Goal: Transaction & Acquisition: Obtain resource

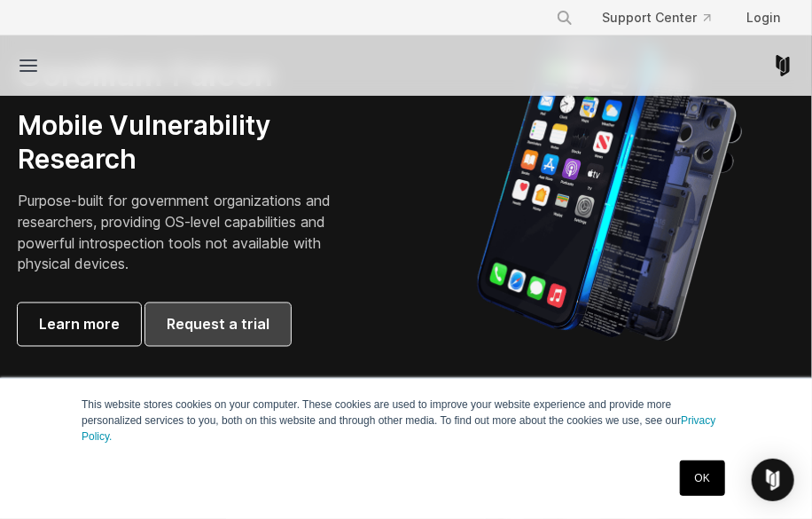
click at [193, 317] on span "Request a trial" at bounding box center [218, 324] width 103 height 21
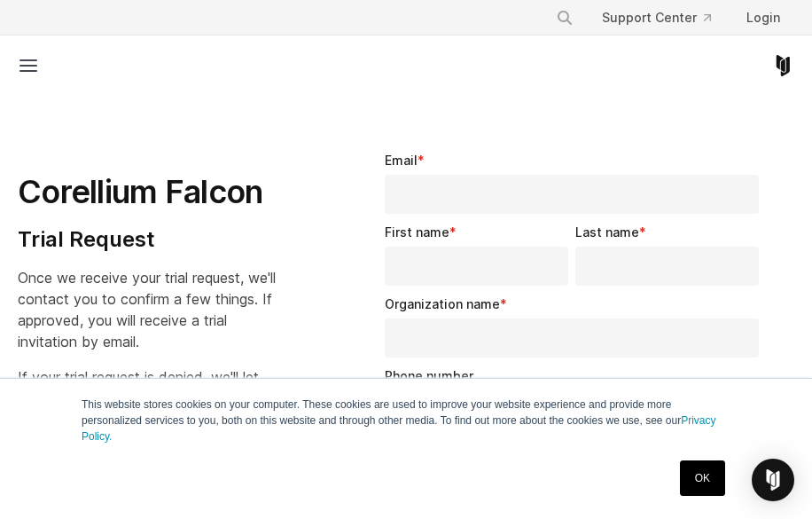
select select "**"
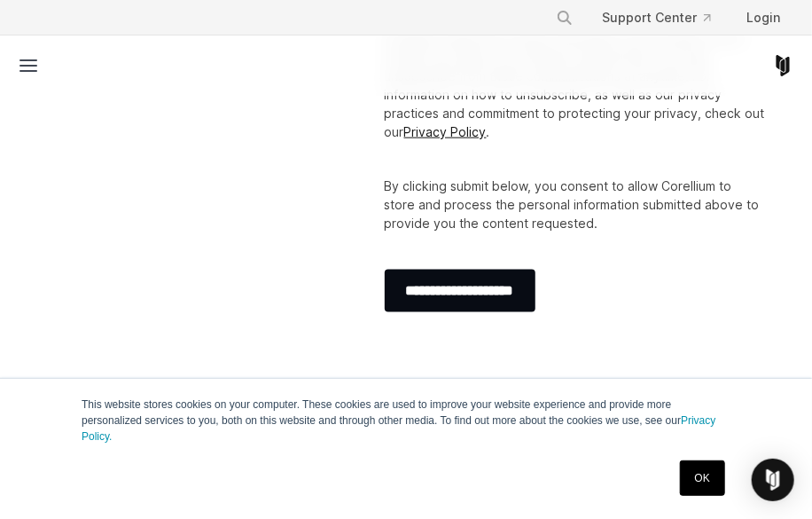
scroll to position [709, 0]
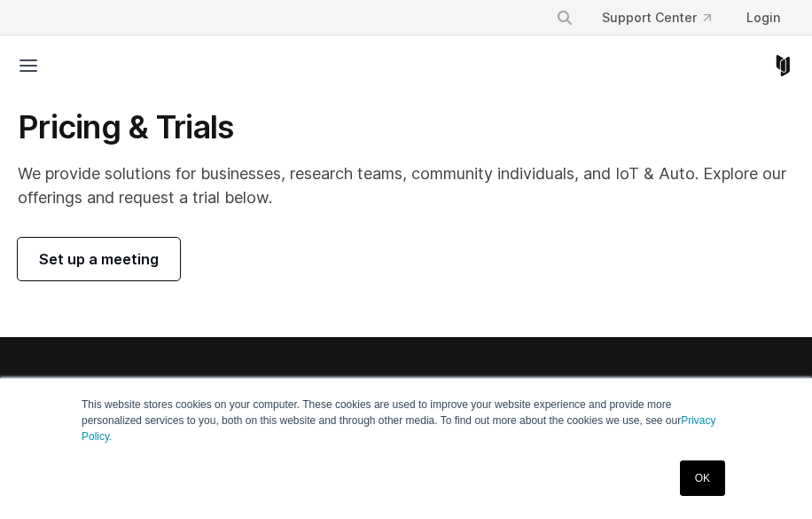
scroll to position [859, 0]
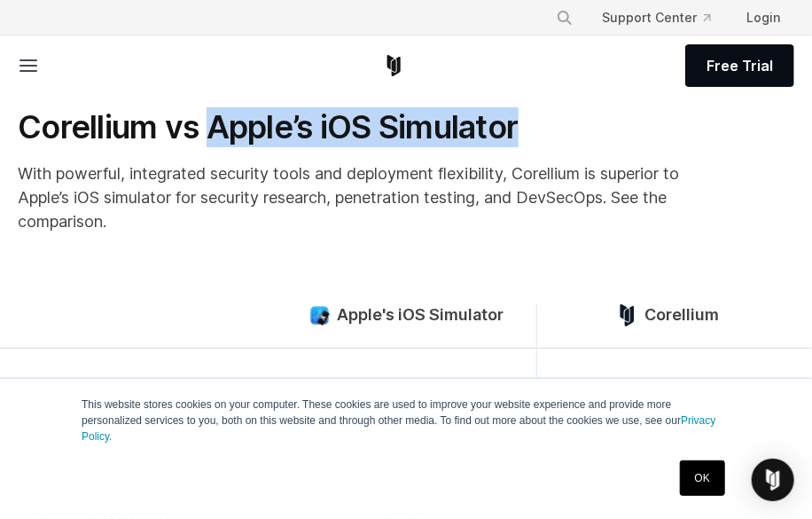
drag, startPoint x: 213, startPoint y: 128, endPoint x: 527, endPoint y: 141, distance: 315.0
click at [527, 141] on h1 "Corellium vs Apple’s iOS Simulator" at bounding box center [372, 127] width 709 height 40
